Goal: Task Accomplishment & Management: Manage account settings

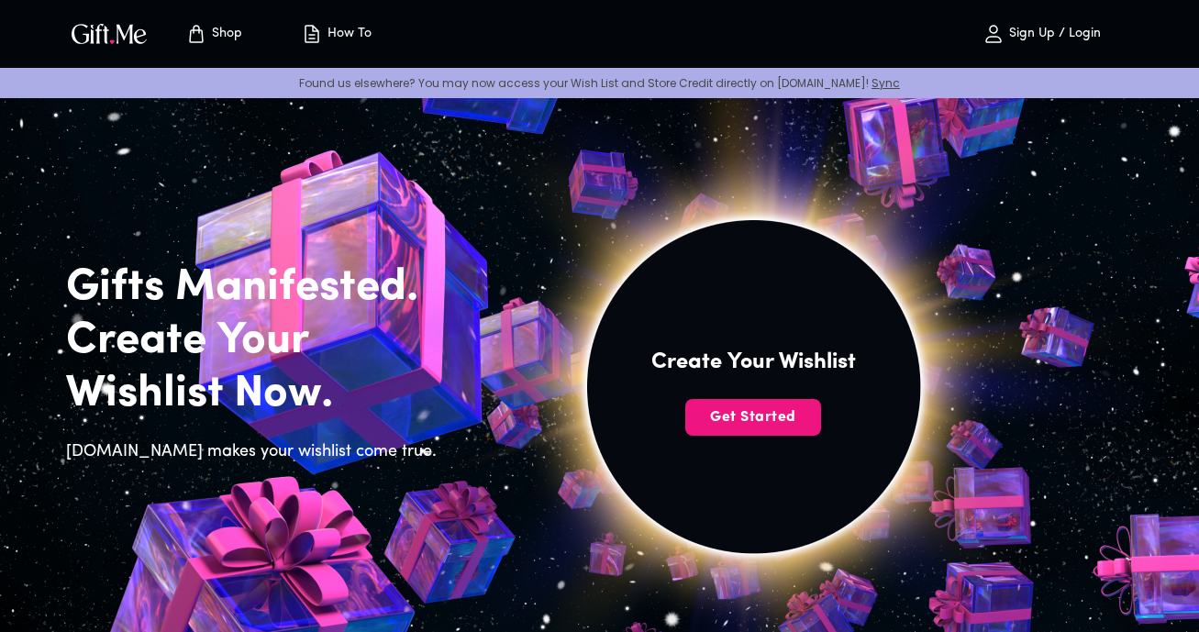
click at [1049, 42] on span "Sign Up / Login" at bounding box center [1043, 34] width 162 height 22
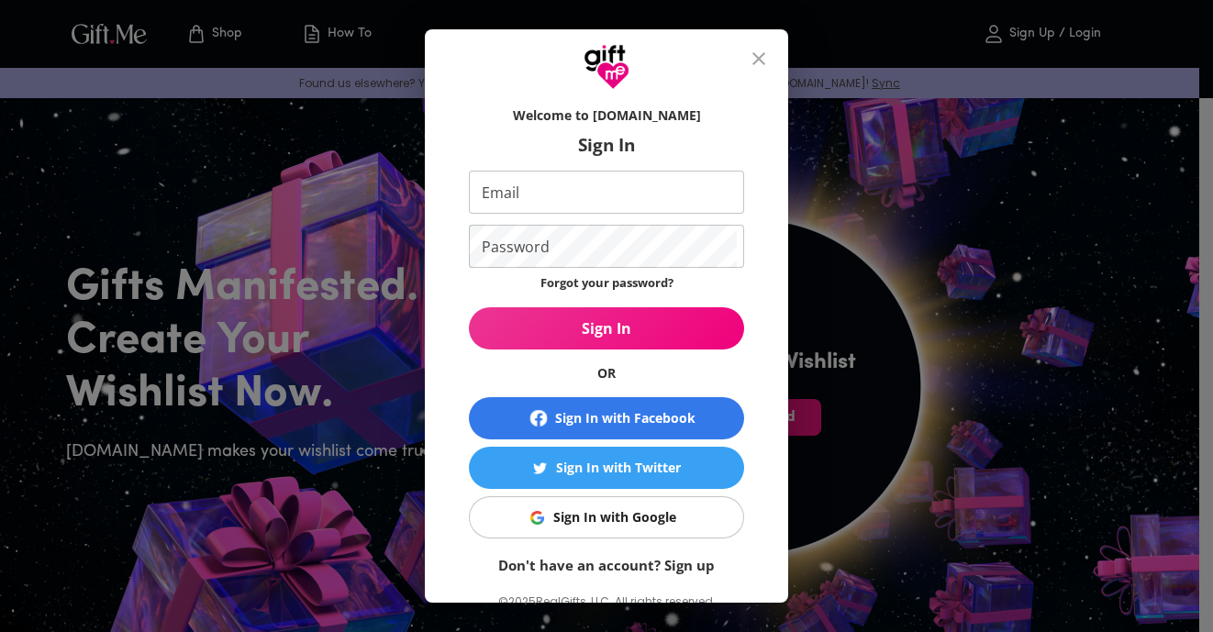
click at [608, 524] on div "Sign In with Google" at bounding box center [614, 517] width 123 height 20
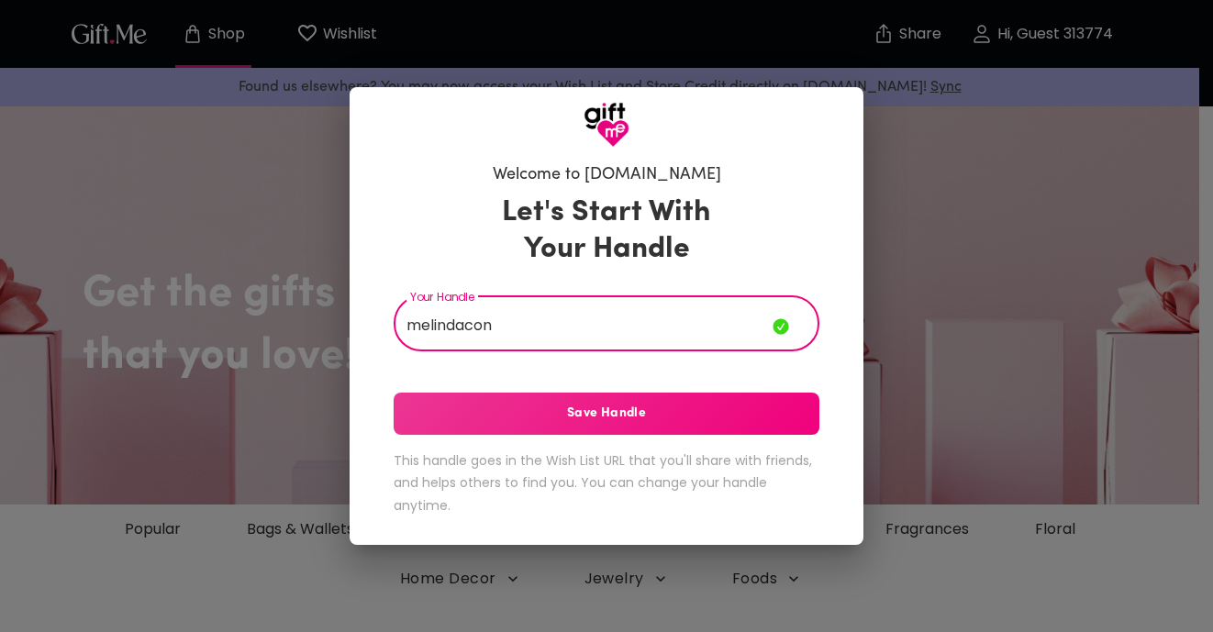
type input "melindacon"
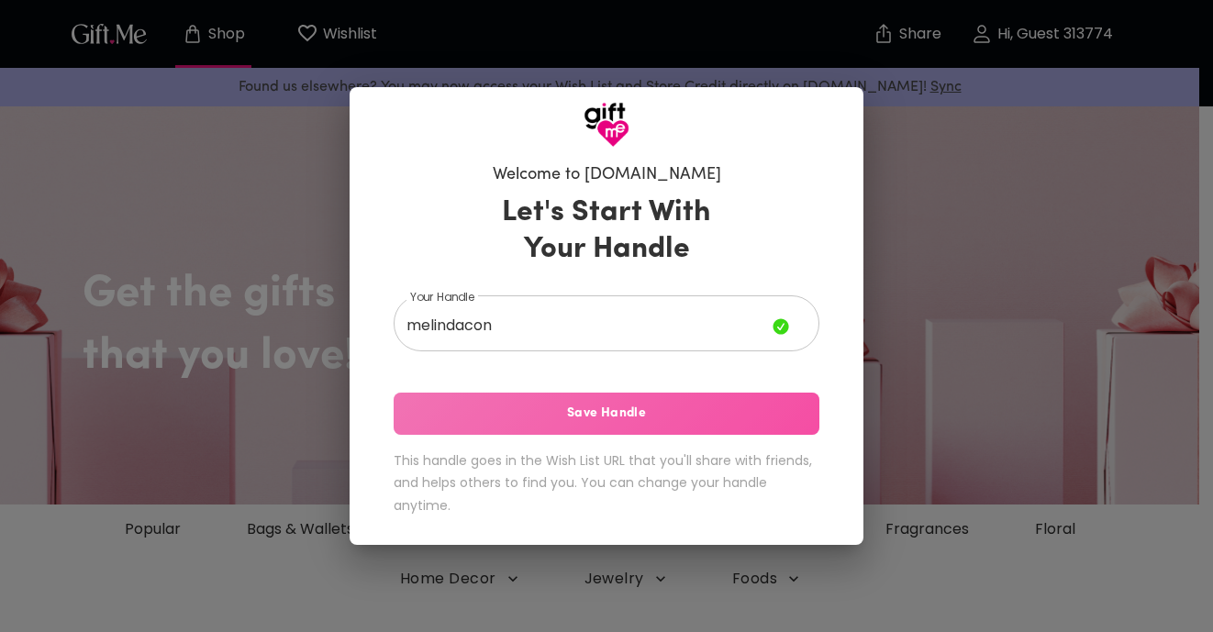
click at [553, 418] on span "Save Handle" at bounding box center [607, 414] width 426 height 20
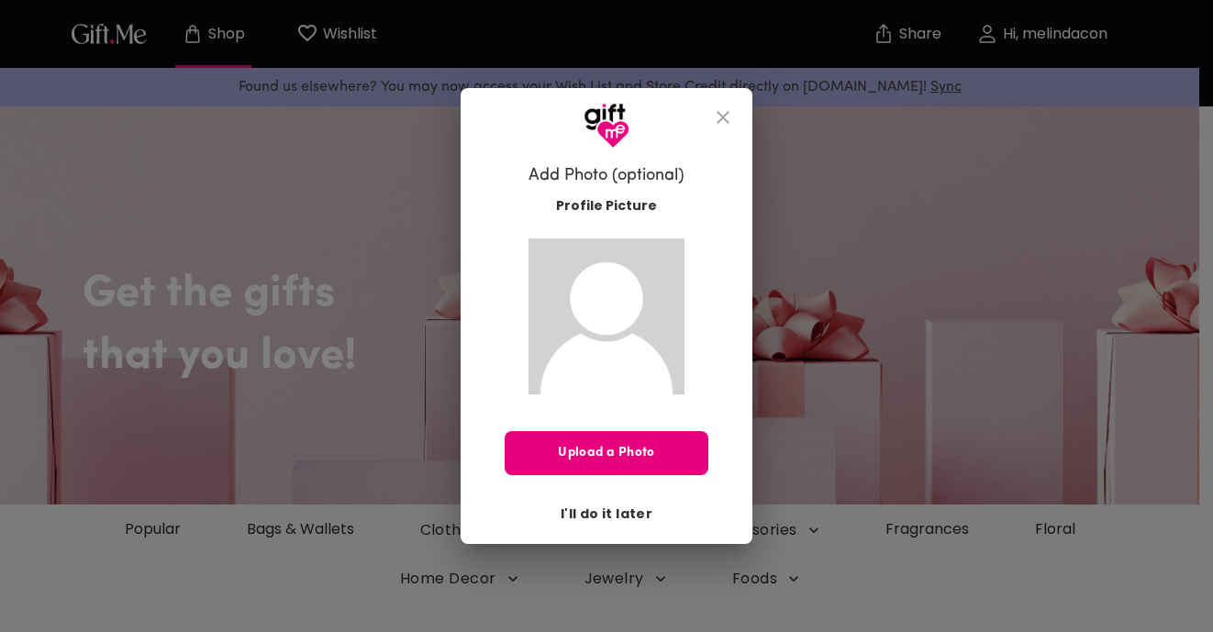
click at [616, 510] on span "I'll do it later" at bounding box center [607, 514] width 92 height 20
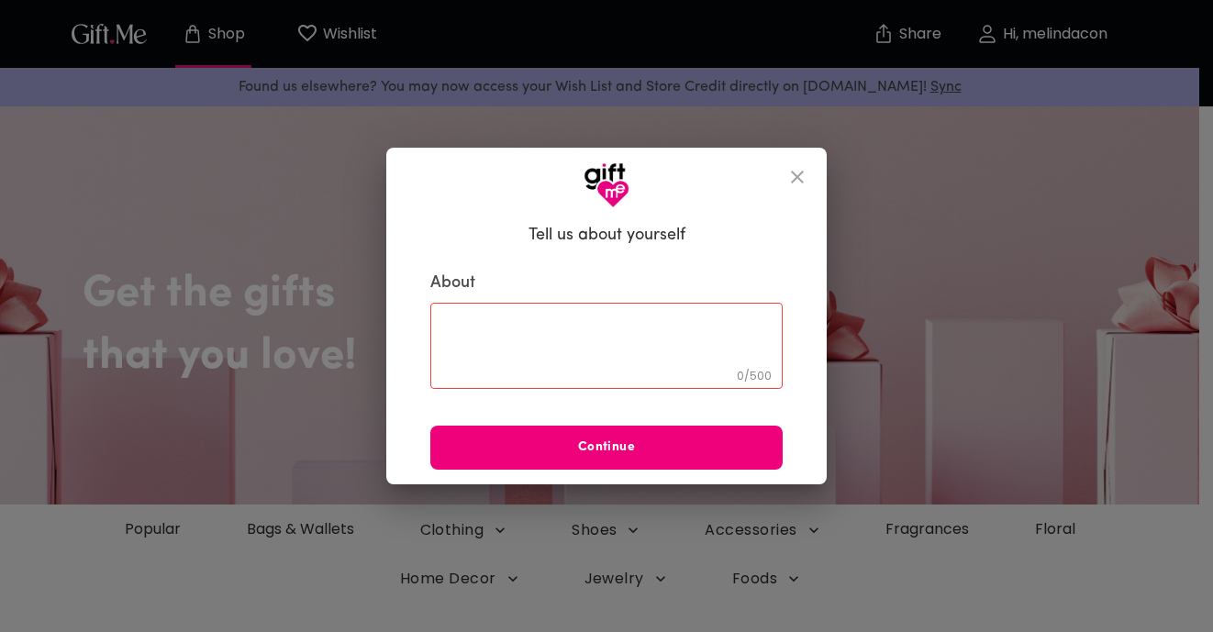
click at [660, 445] on span "Continue" at bounding box center [606, 448] width 352 height 20
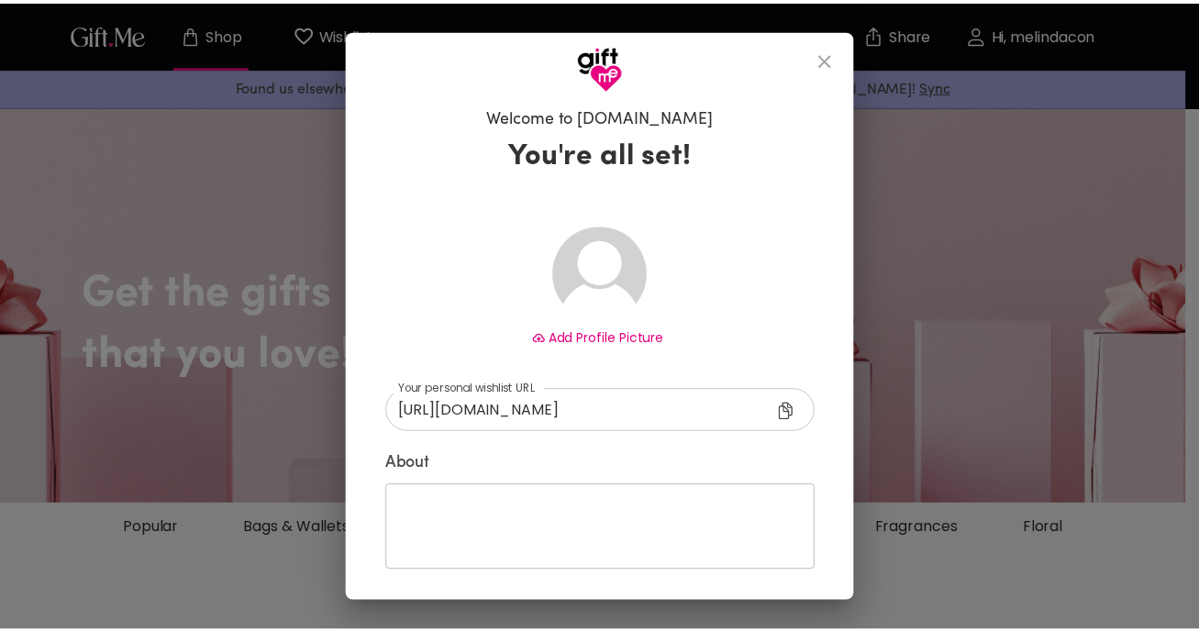
scroll to position [64, 0]
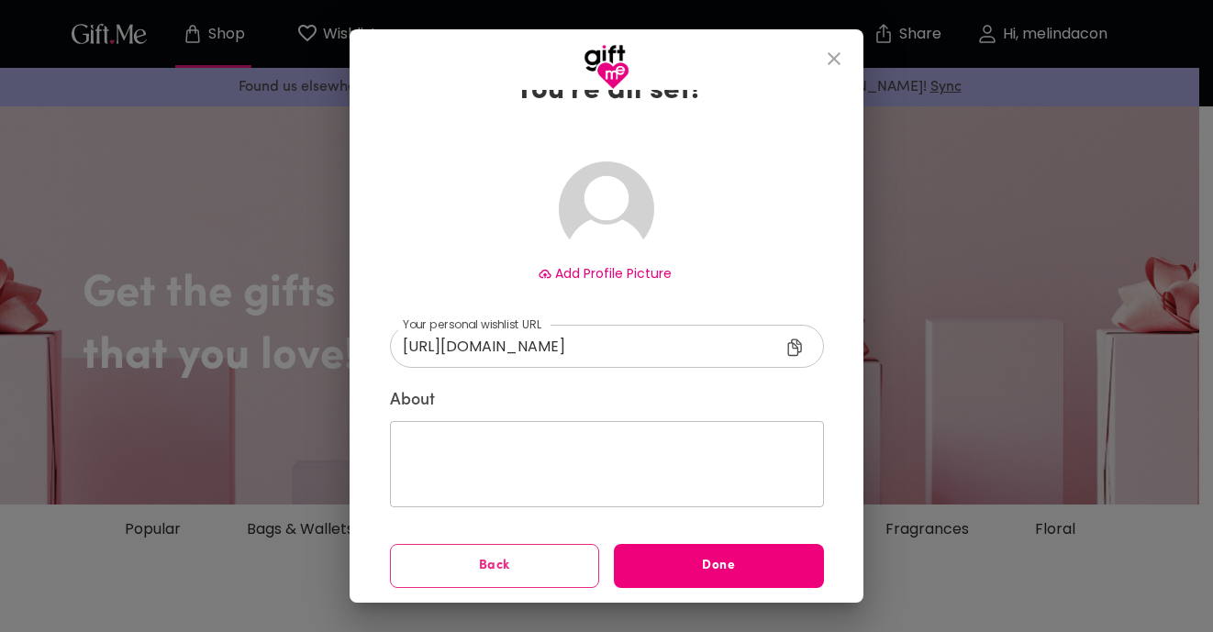
click at [688, 560] on span "Done" at bounding box center [719, 566] width 210 height 20
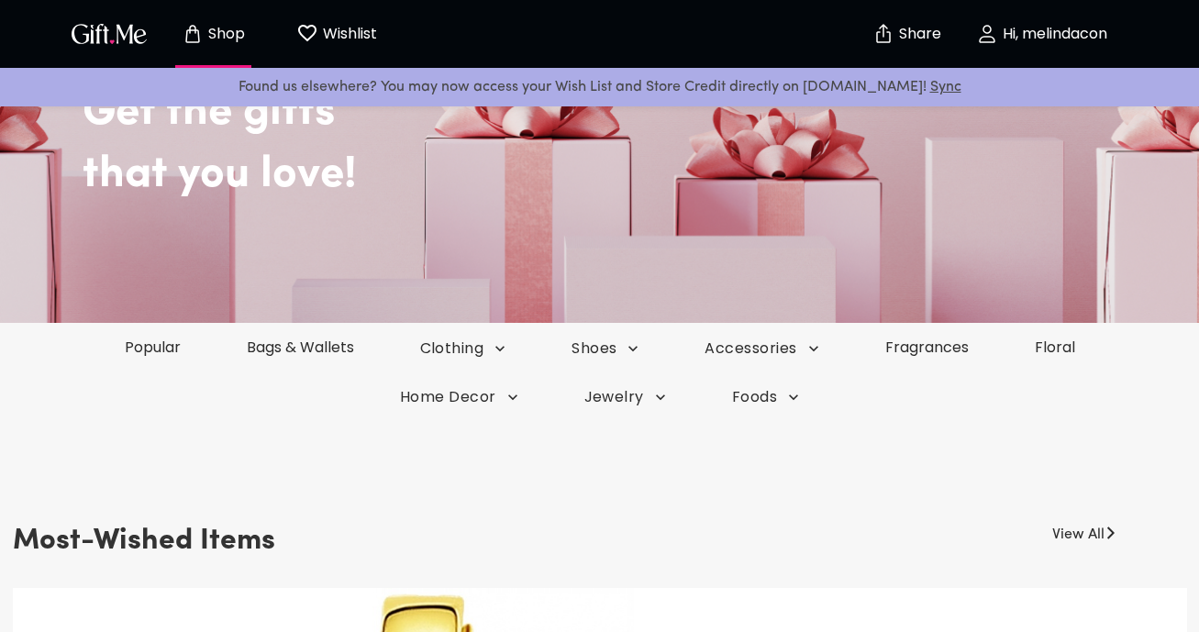
scroll to position [184, 0]
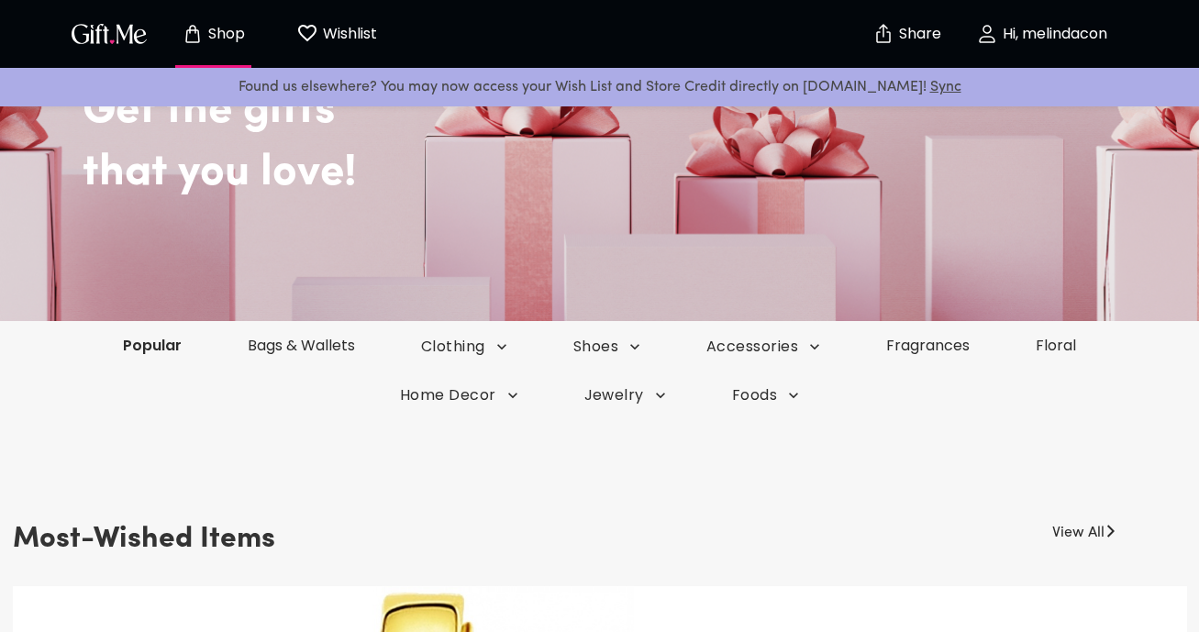
click at [156, 354] on link "Popular" at bounding box center [152, 345] width 125 height 21
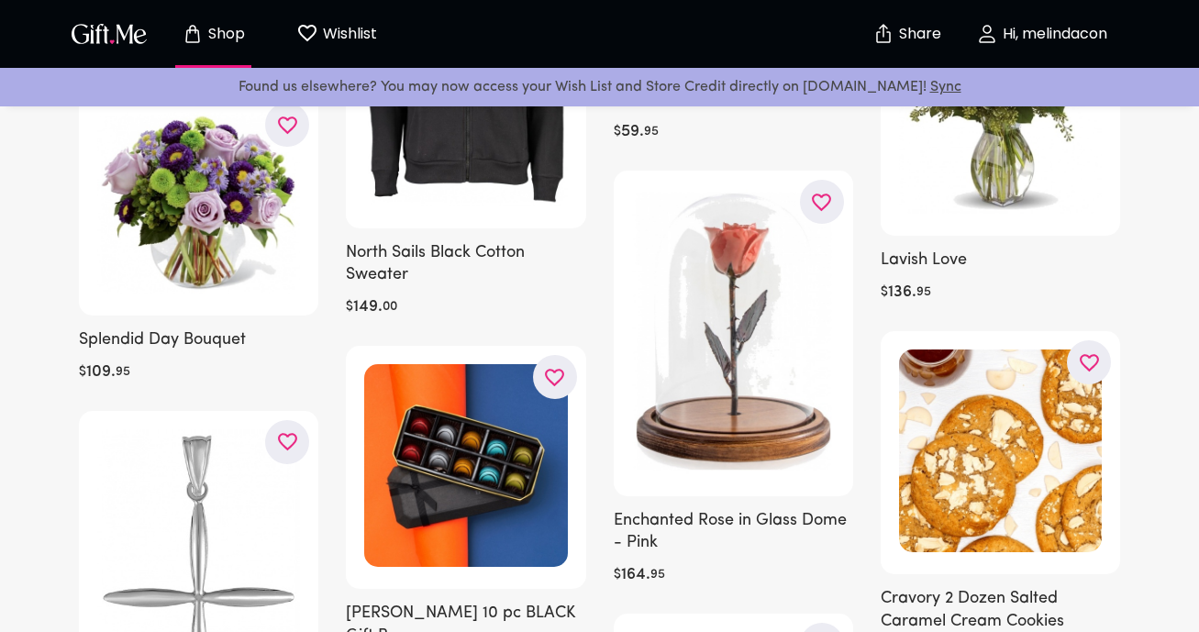
scroll to position [1285, 0]
